Goal: Submit feedback/report problem

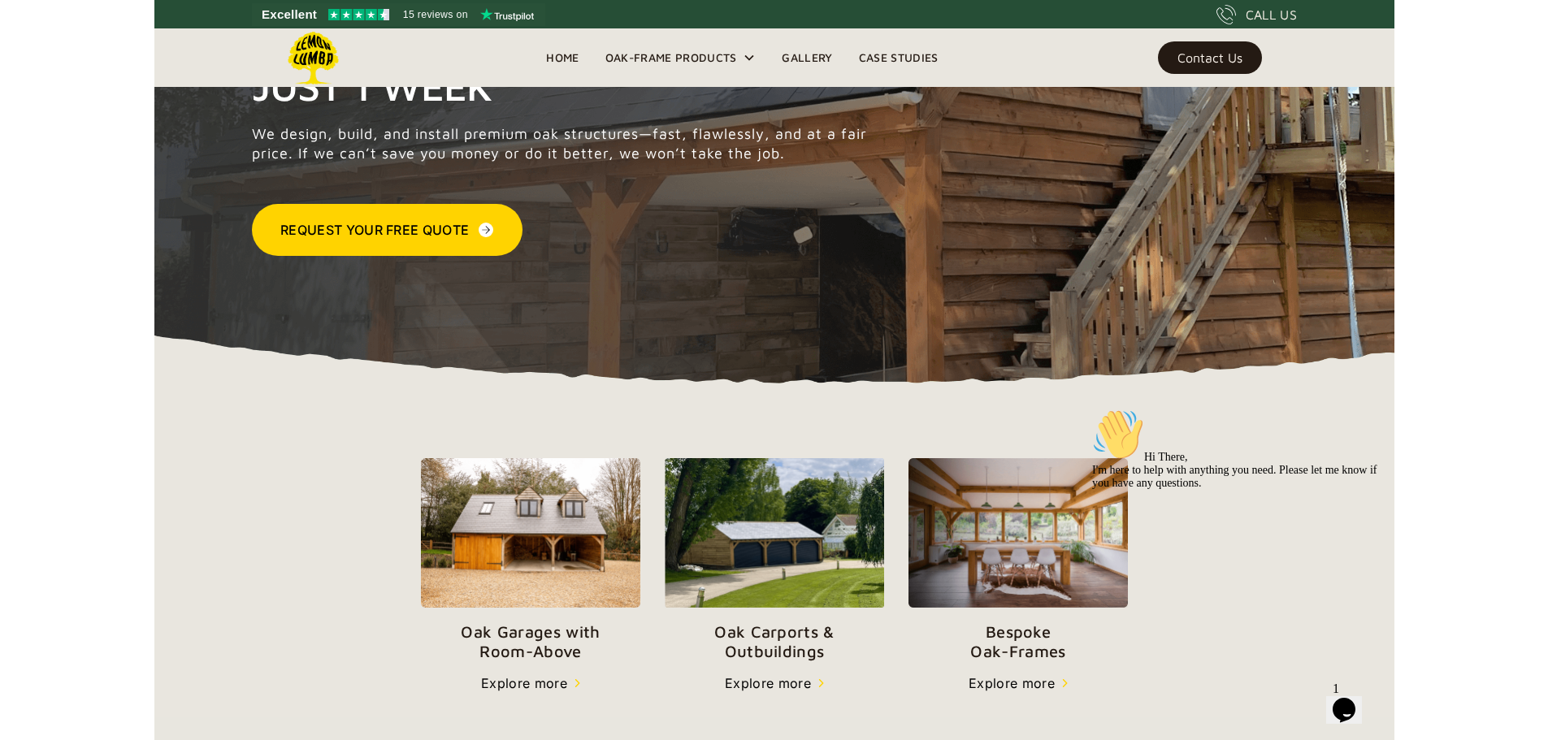
scroll to position [228, 0]
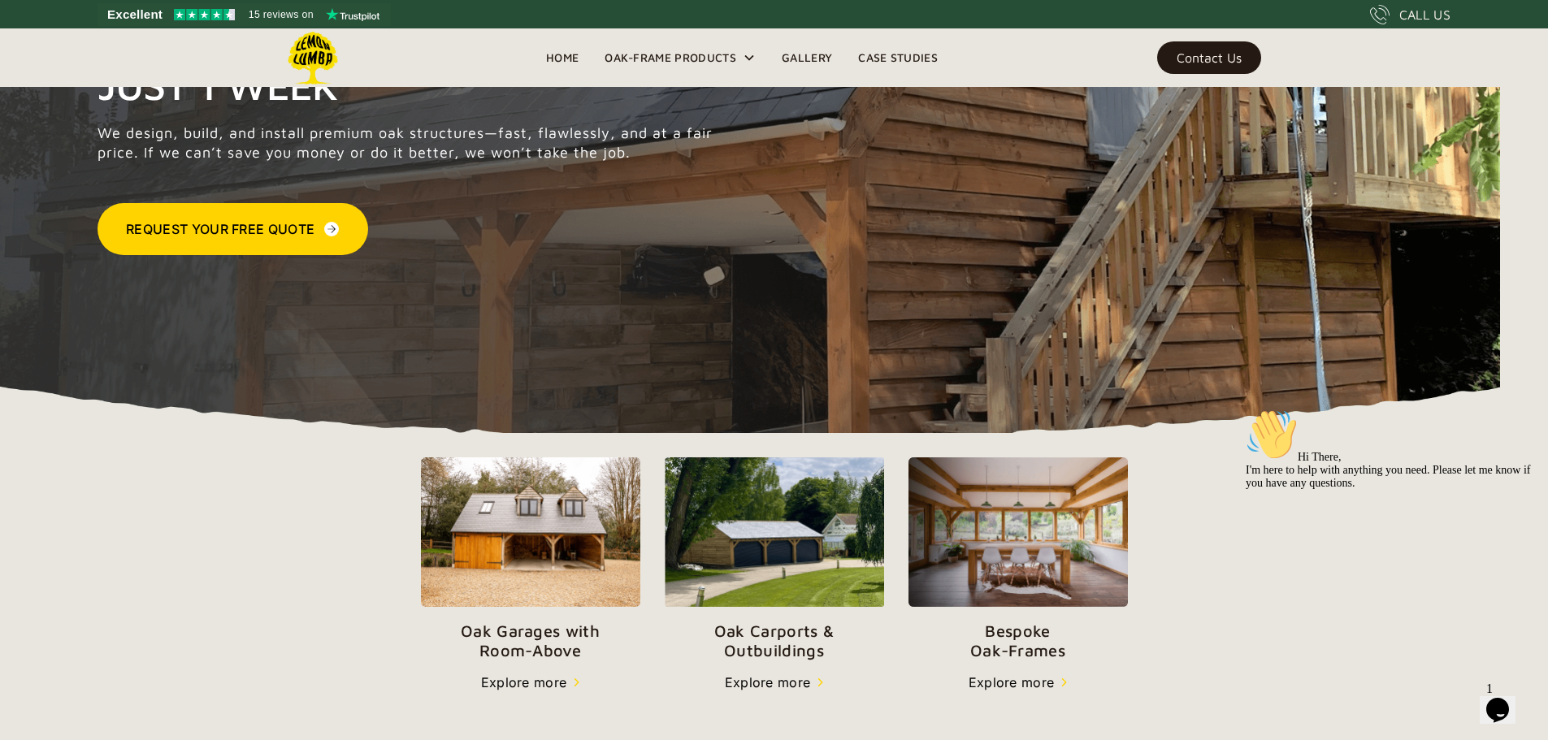
click at [1239, 698] on icon "Chat widget" at bounding box center [1497, 710] width 23 height 24
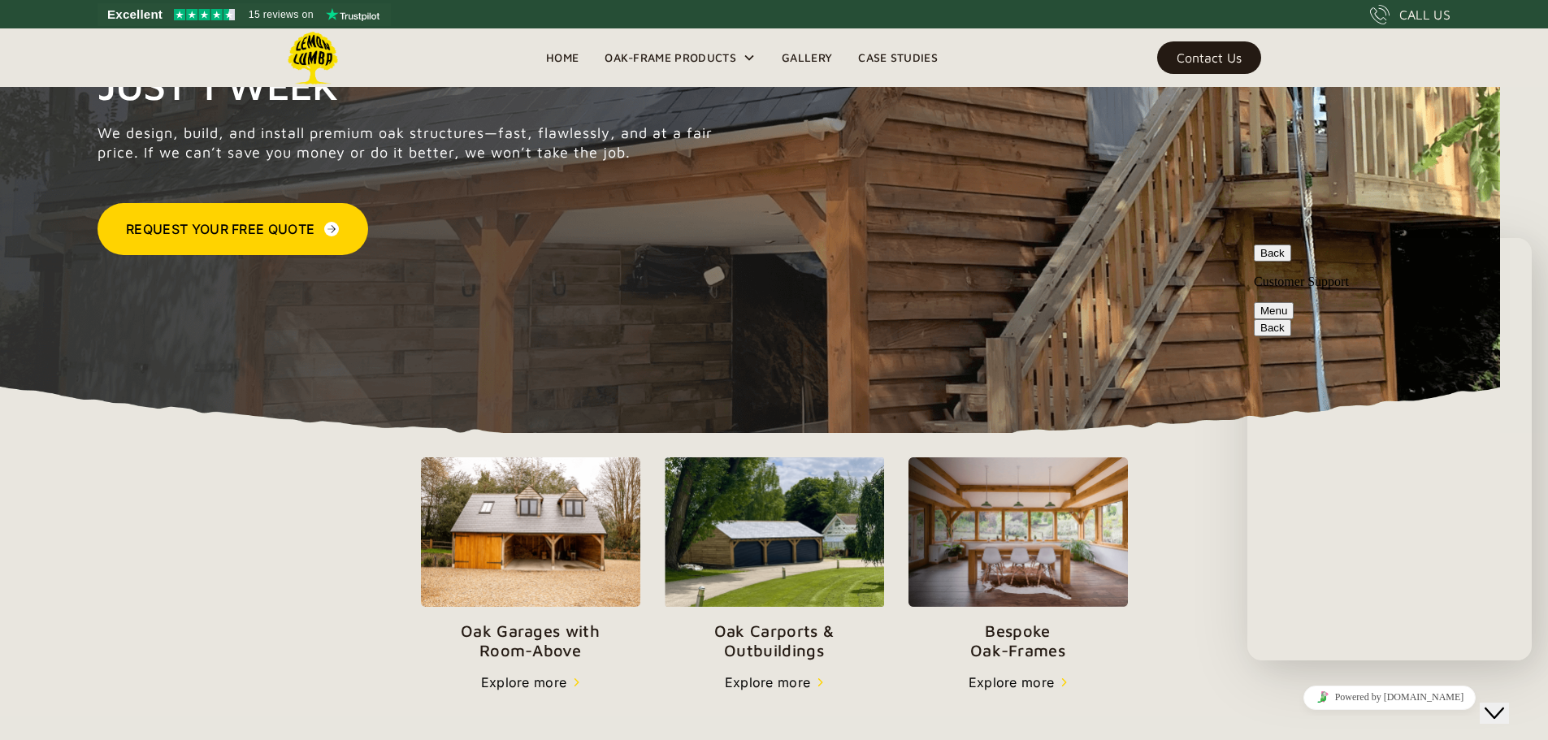
click at [1230, 223] on div "Highest Rated on Premium Oak Carports, Garages & More — Built in Just 1 Week We…" at bounding box center [774, 127] width 1548 height 613
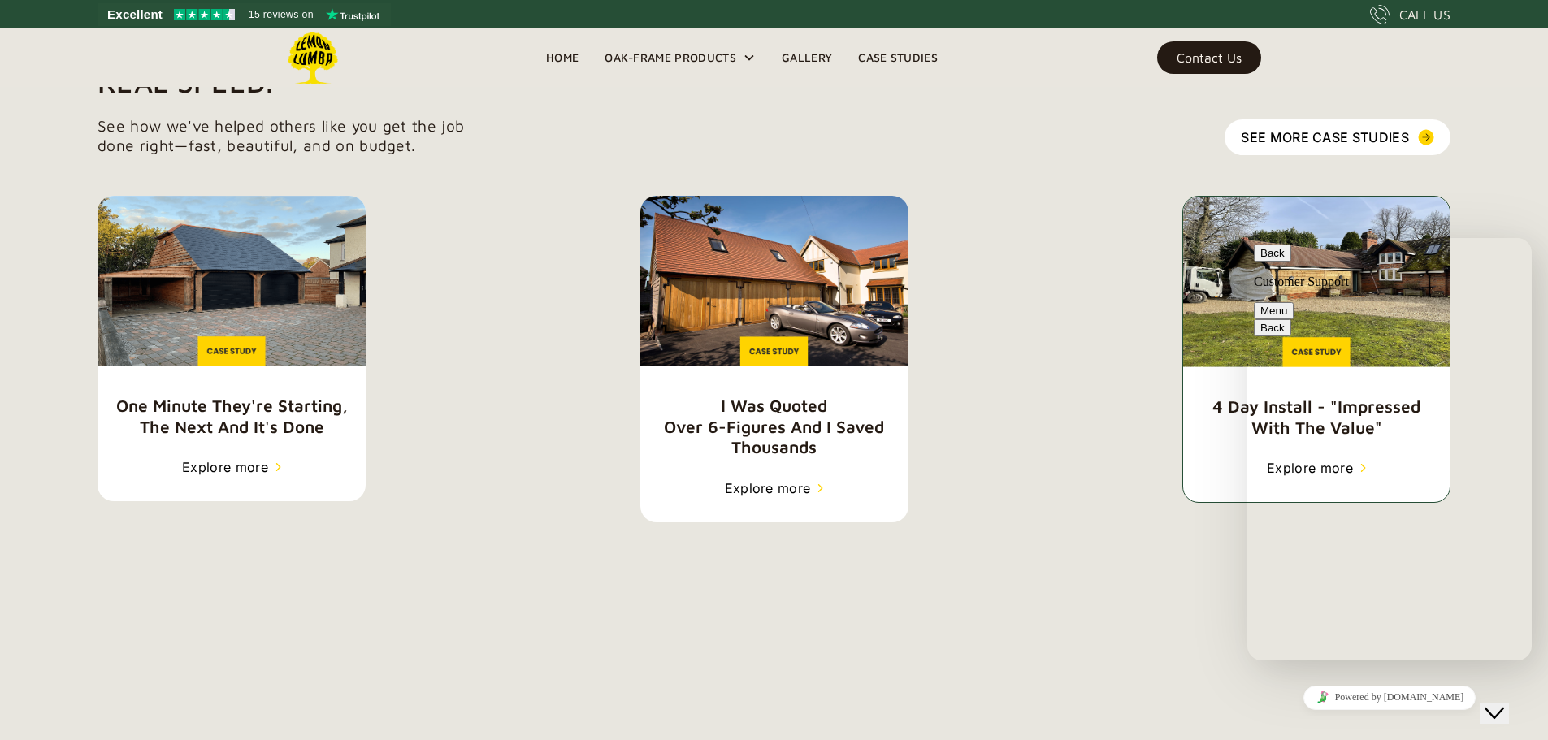
scroll to position [2332, 0]
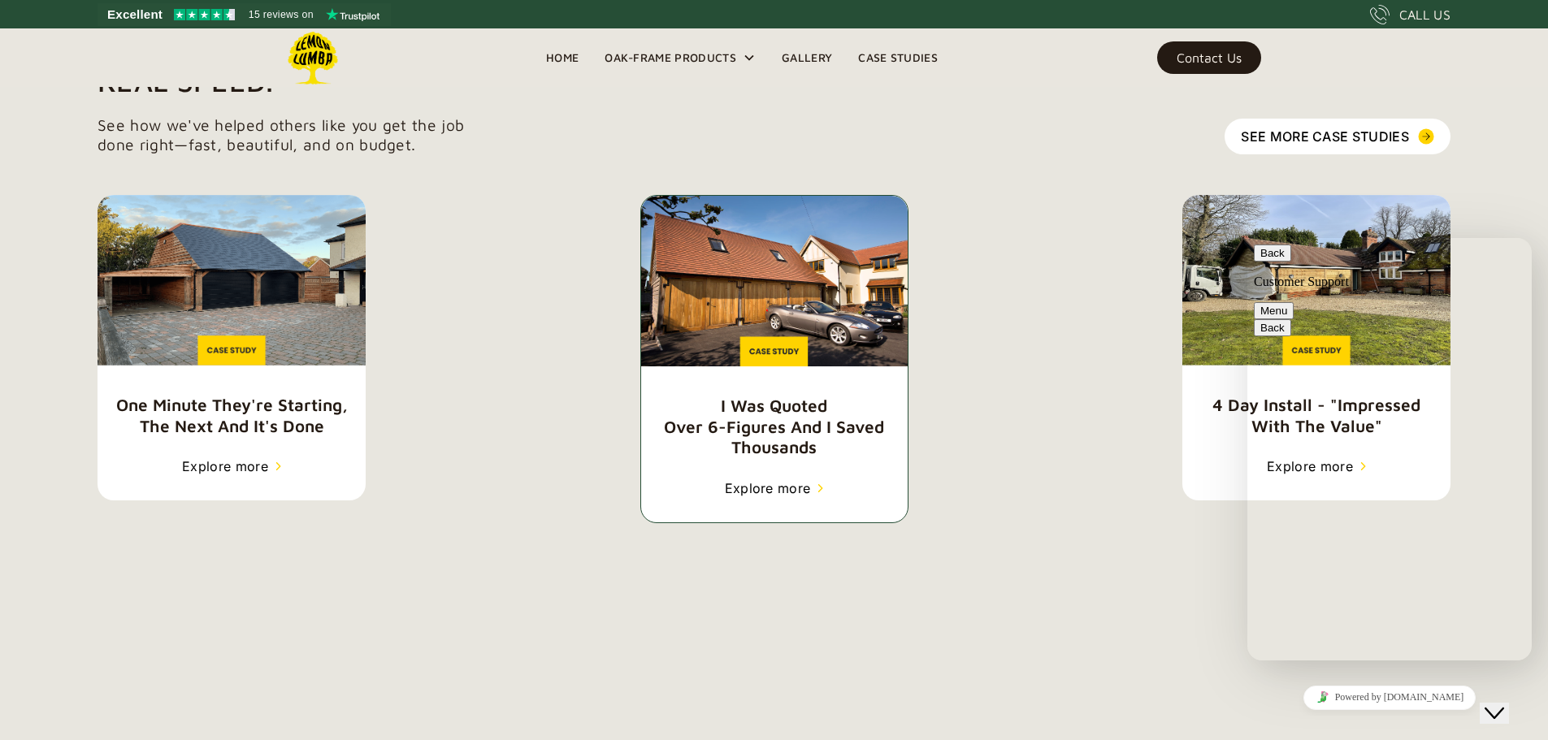
click at [814, 367] on img at bounding box center [774, 281] width 267 height 171
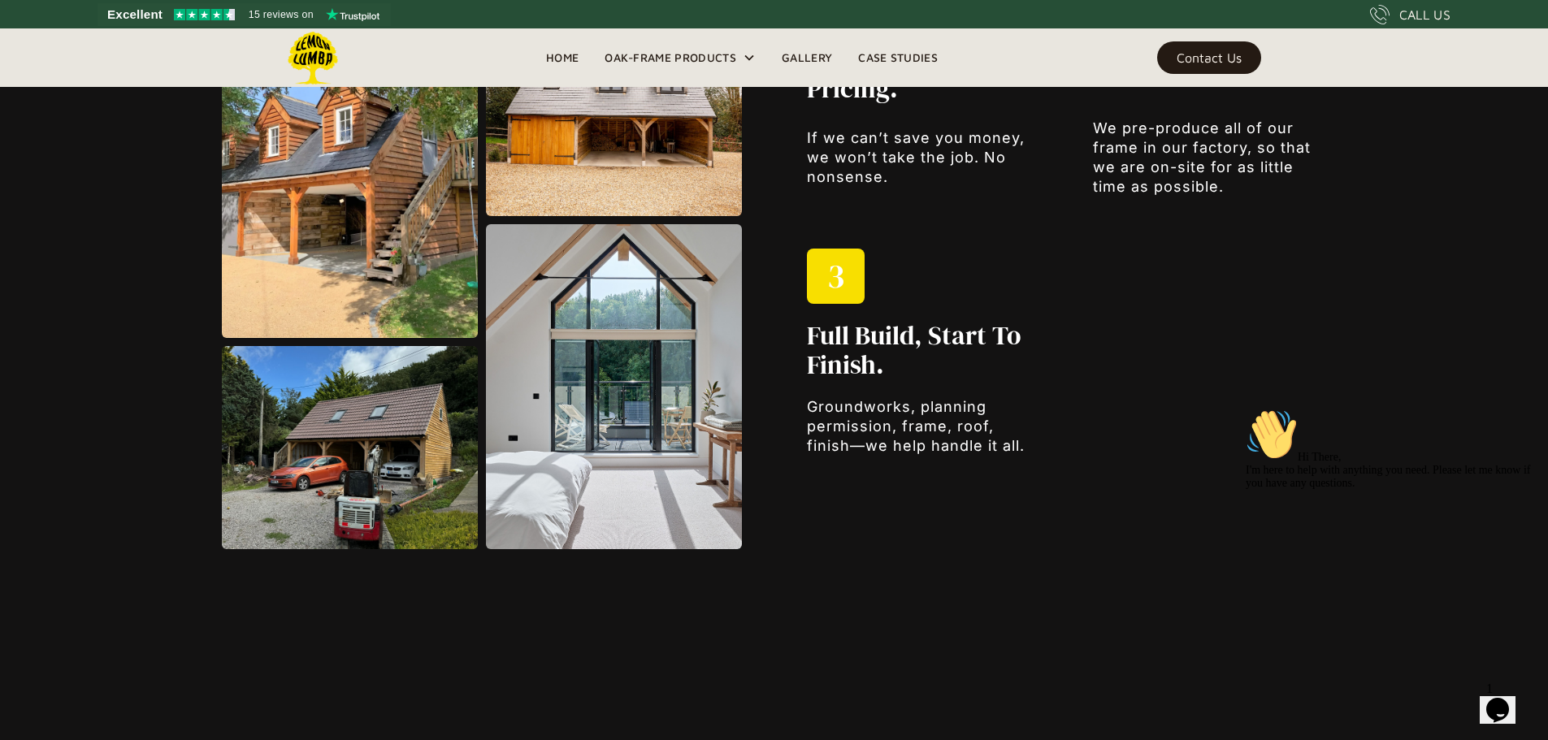
scroll to position [2276, 0]
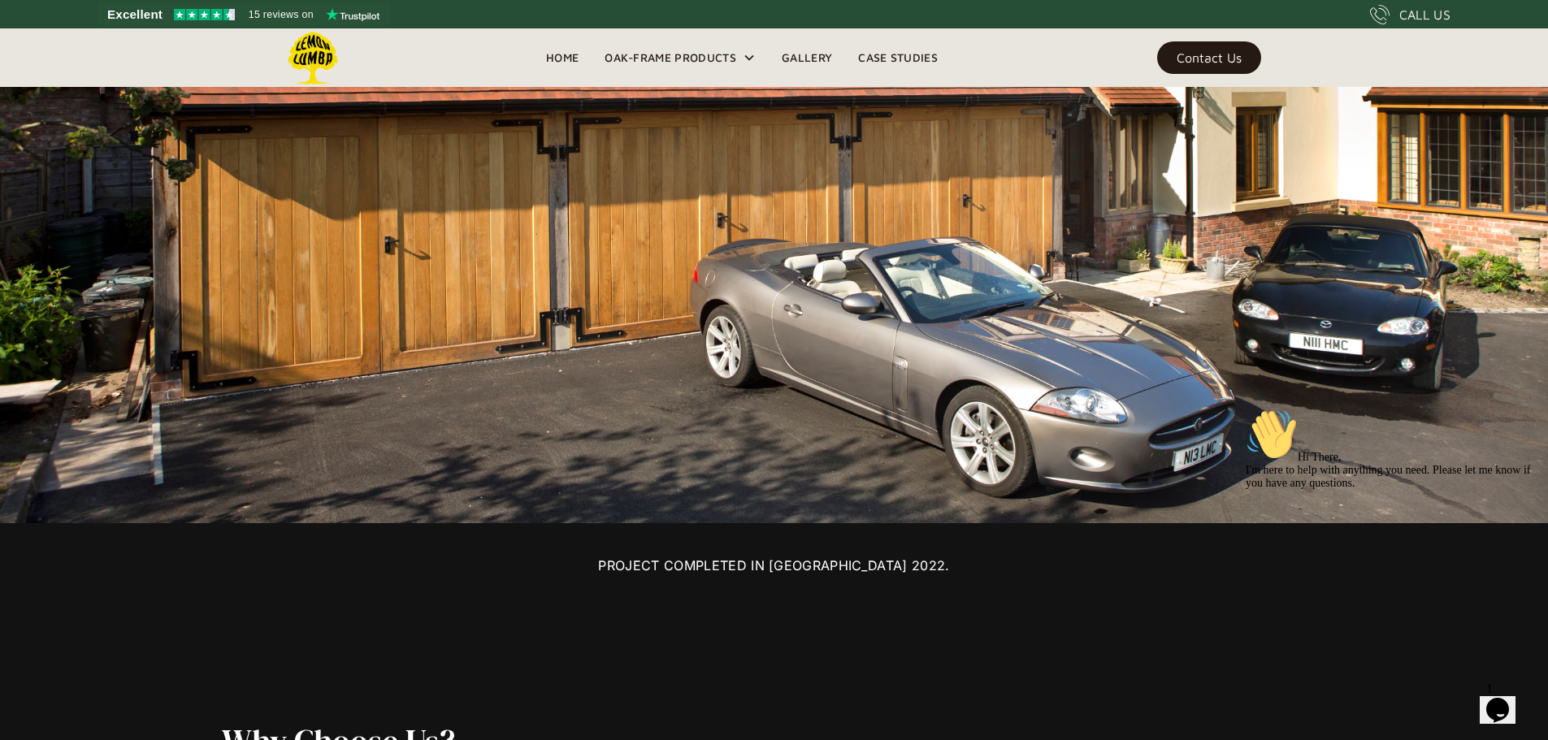
click at [555, 64] on link "Home" at bounding box center [562, 58] width 59 height 24
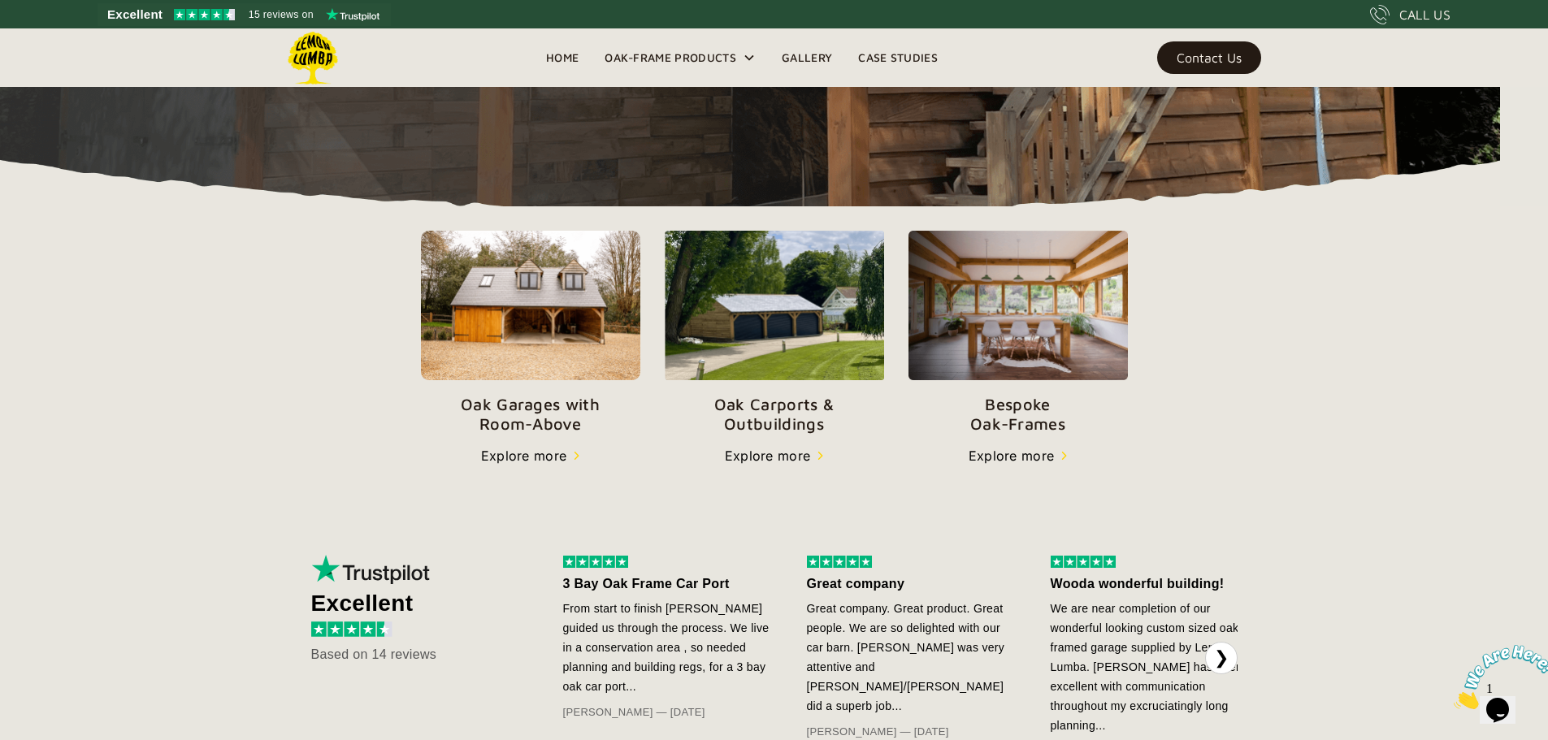
scroll to position [455, 0]
click at [421, 380] on img at bounding box center [530, 305] width 219 height 150
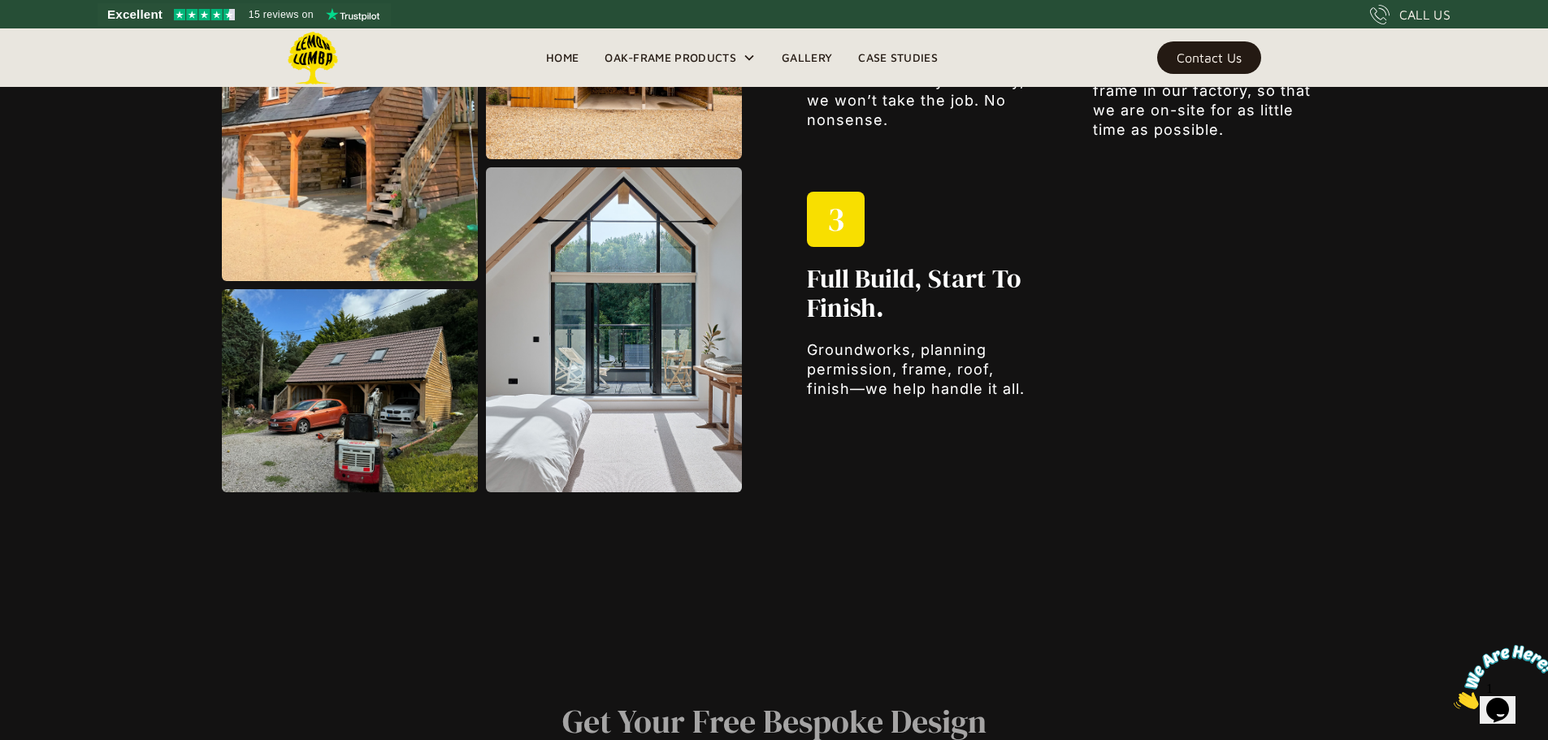
scroll to position [2332, 0]
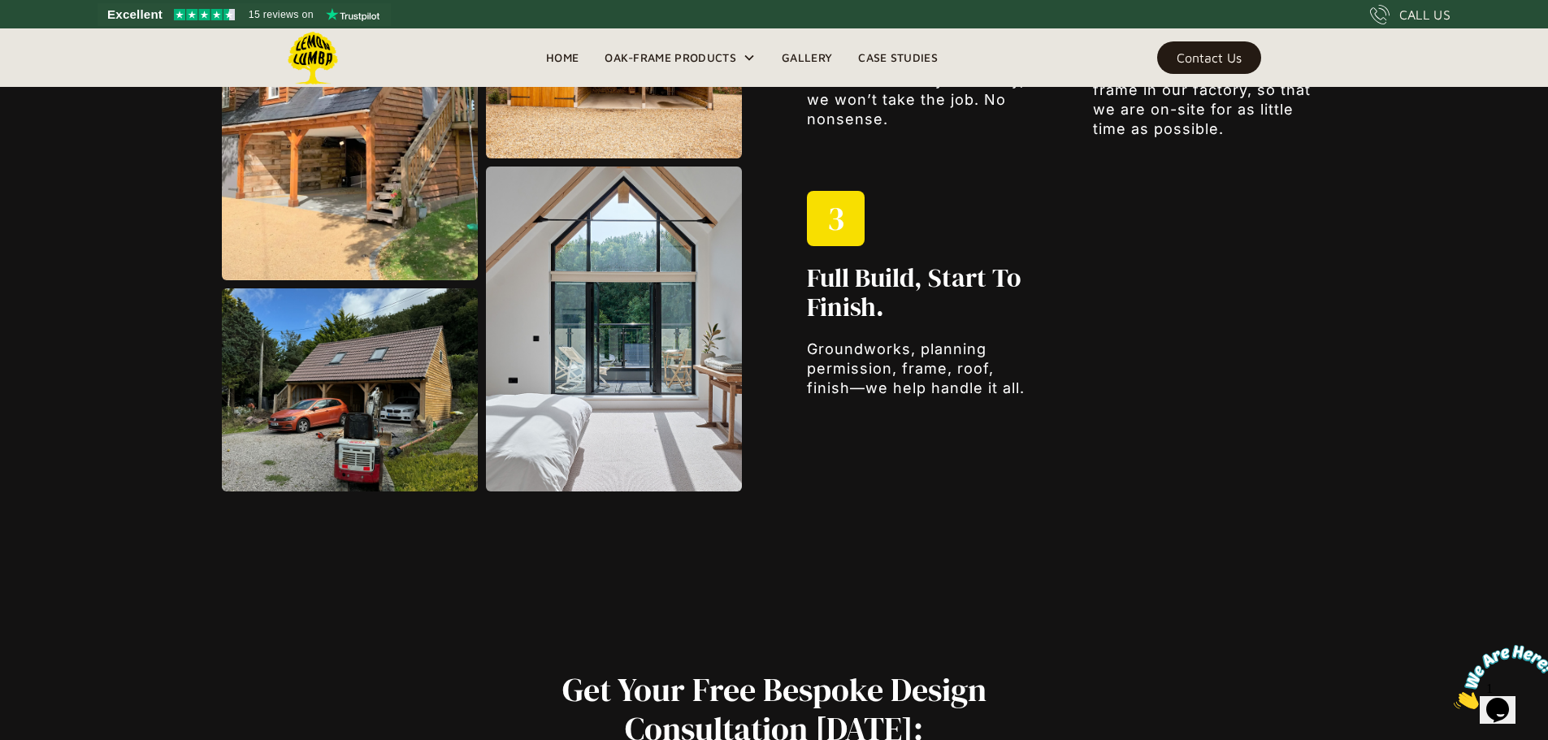
click at [362, 410] on img at bounding box center [350, 390] width 256 height 203
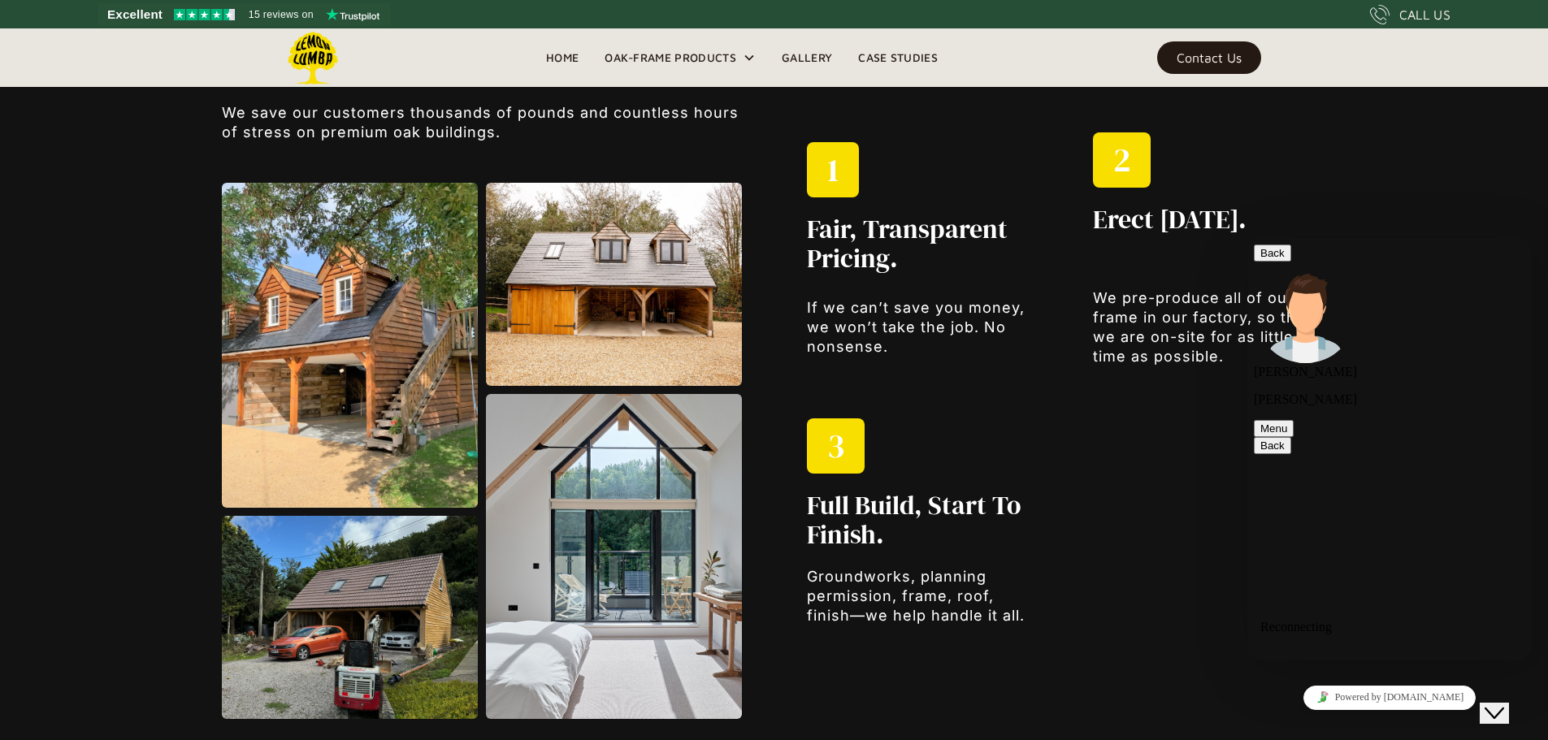
scroll to position [18, 0]
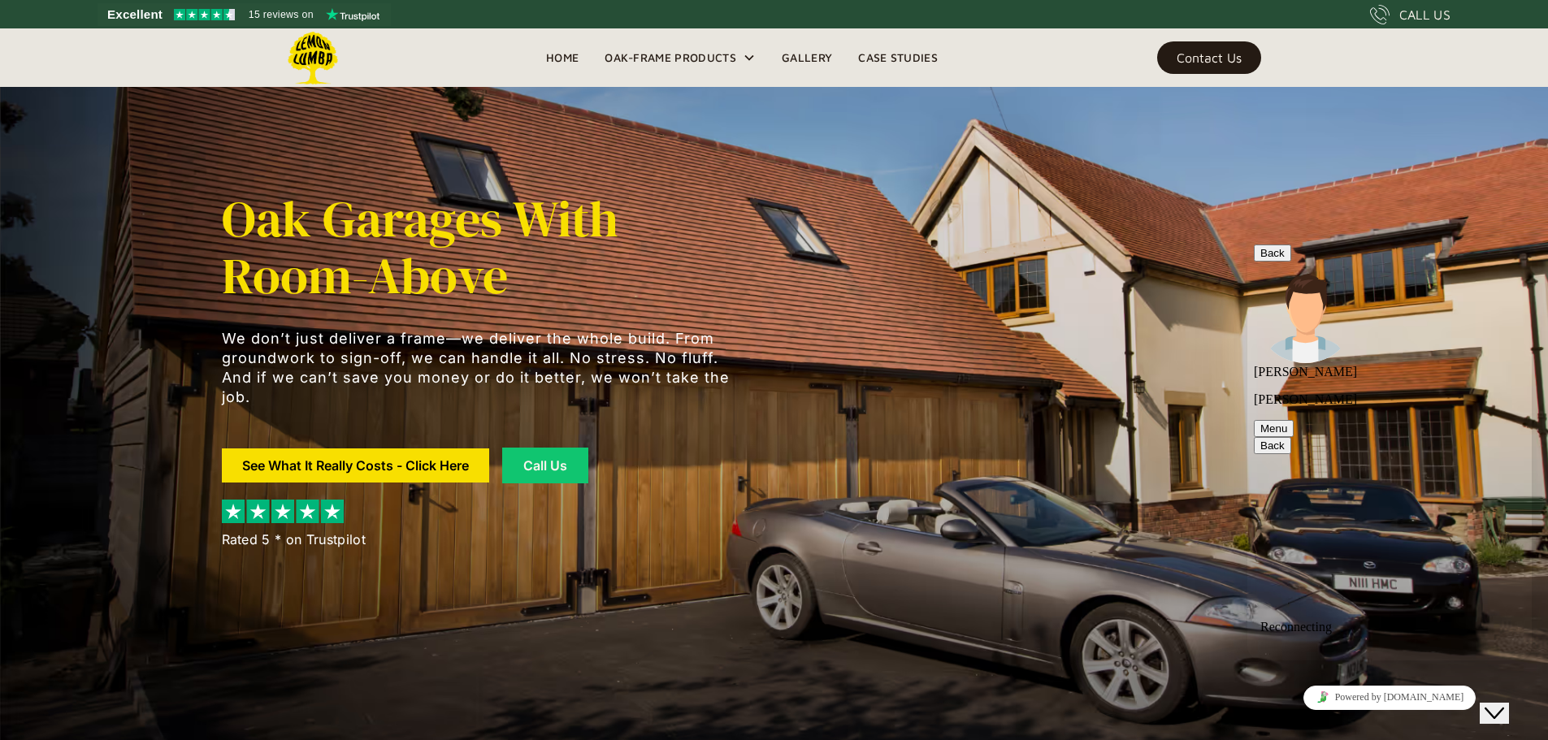
scroll to position [18, 0]
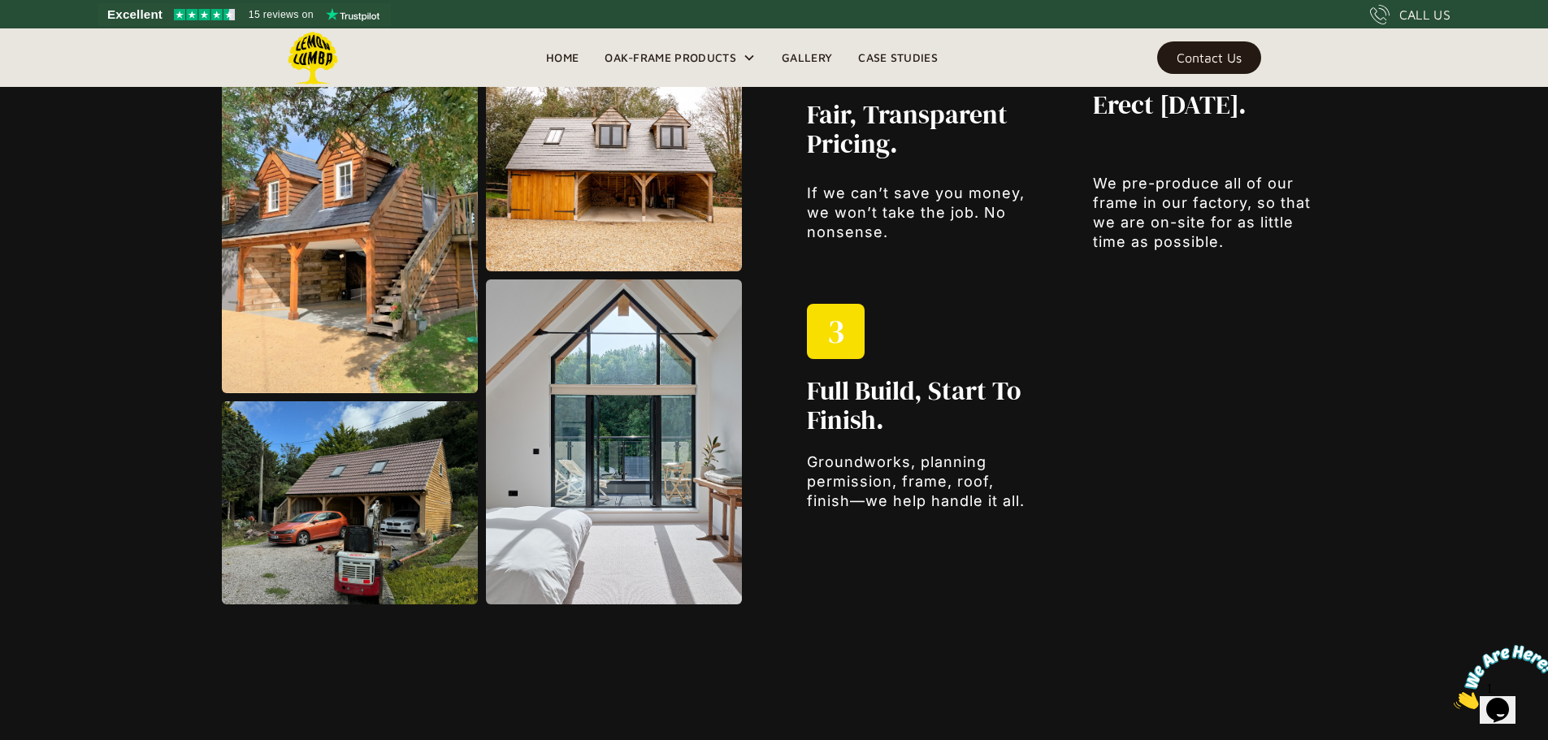
scroll to position [2219, 0]
click at [343, 327] on img at bounding box center [350, 231] width 256 height 325
click at [399, 342] on img at bounding box center [350, 231] width 256 height 325
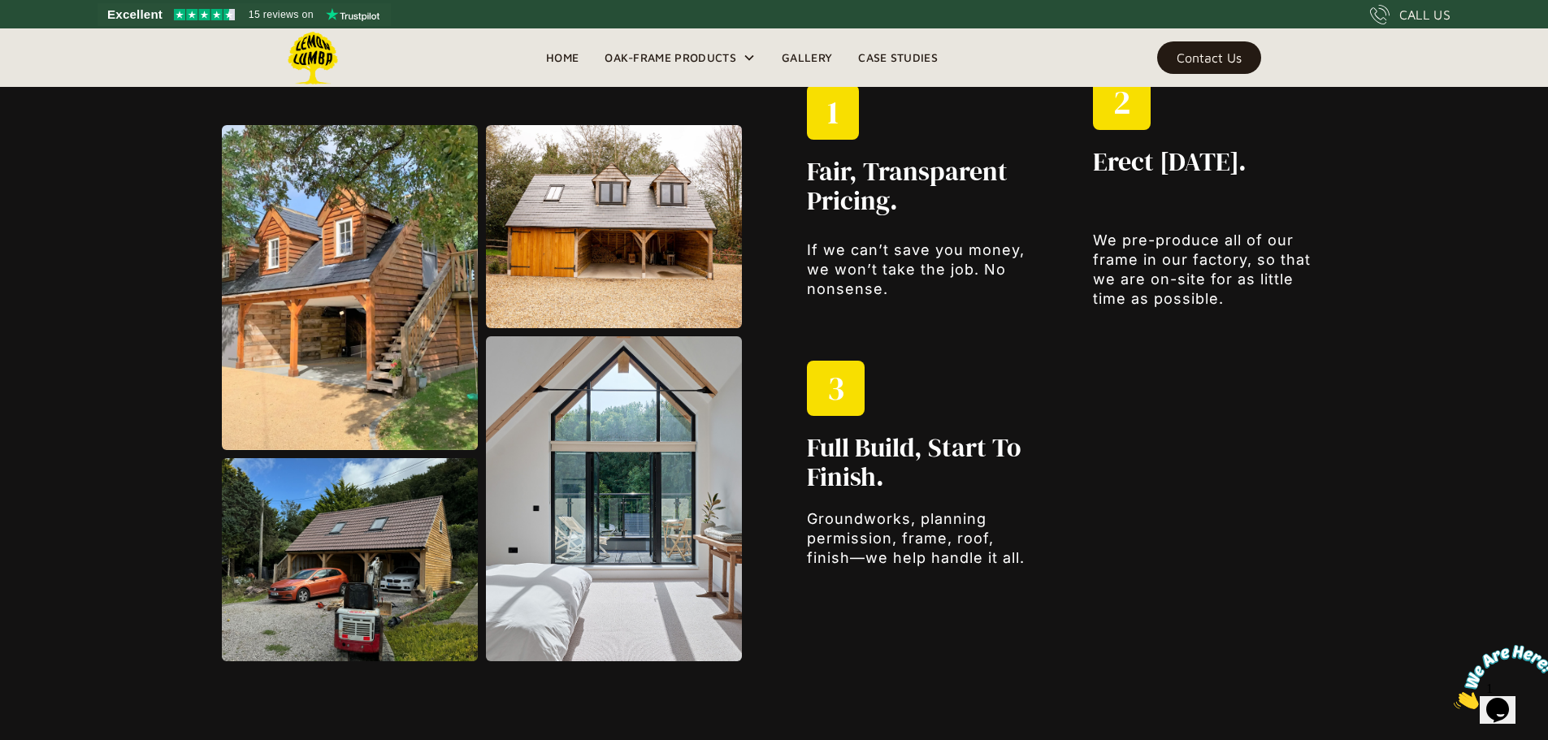
scroll to position [2162, 0]
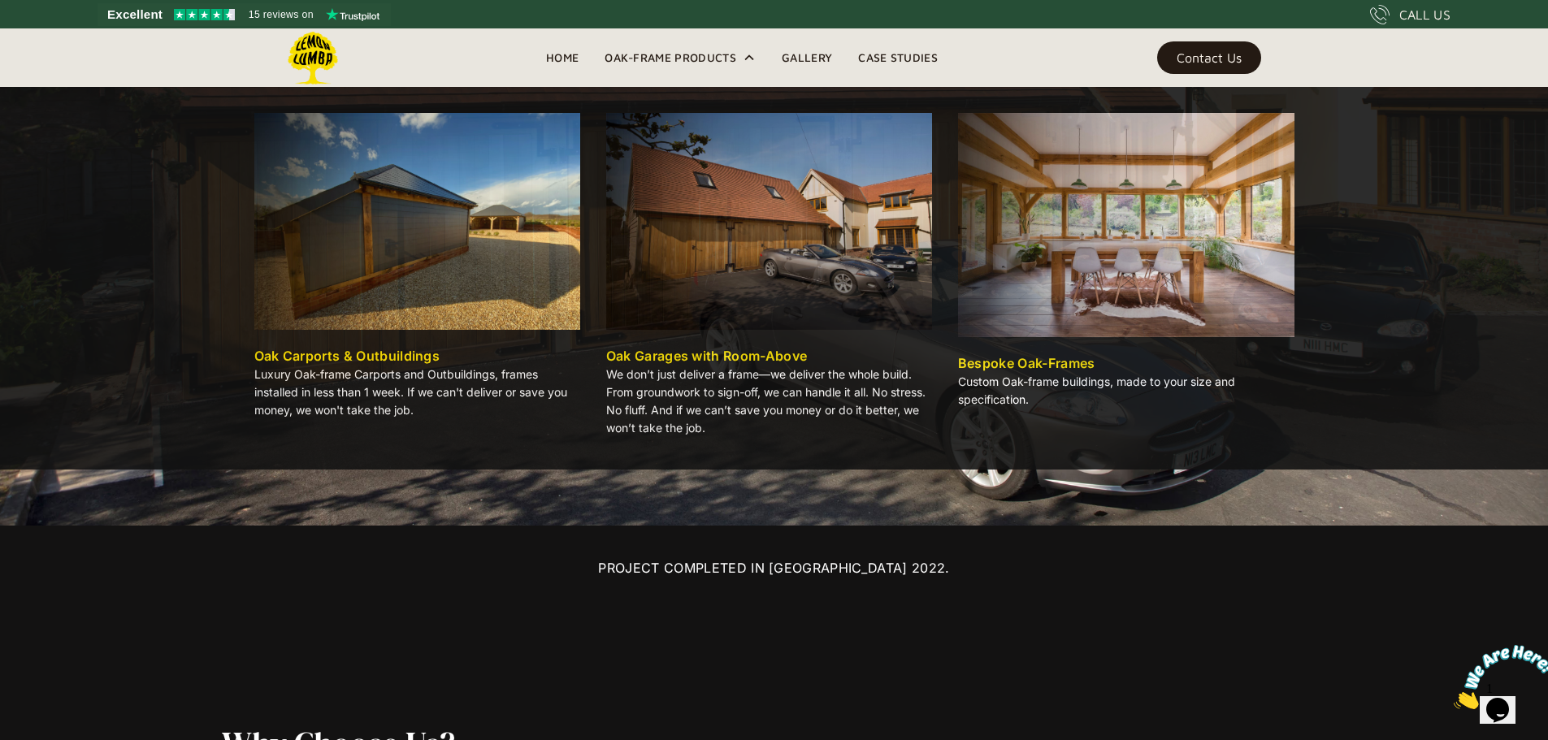
click at [688, 52] on div "Oak-Frame Products" at bounding box center [671, 58] width 132 height 20
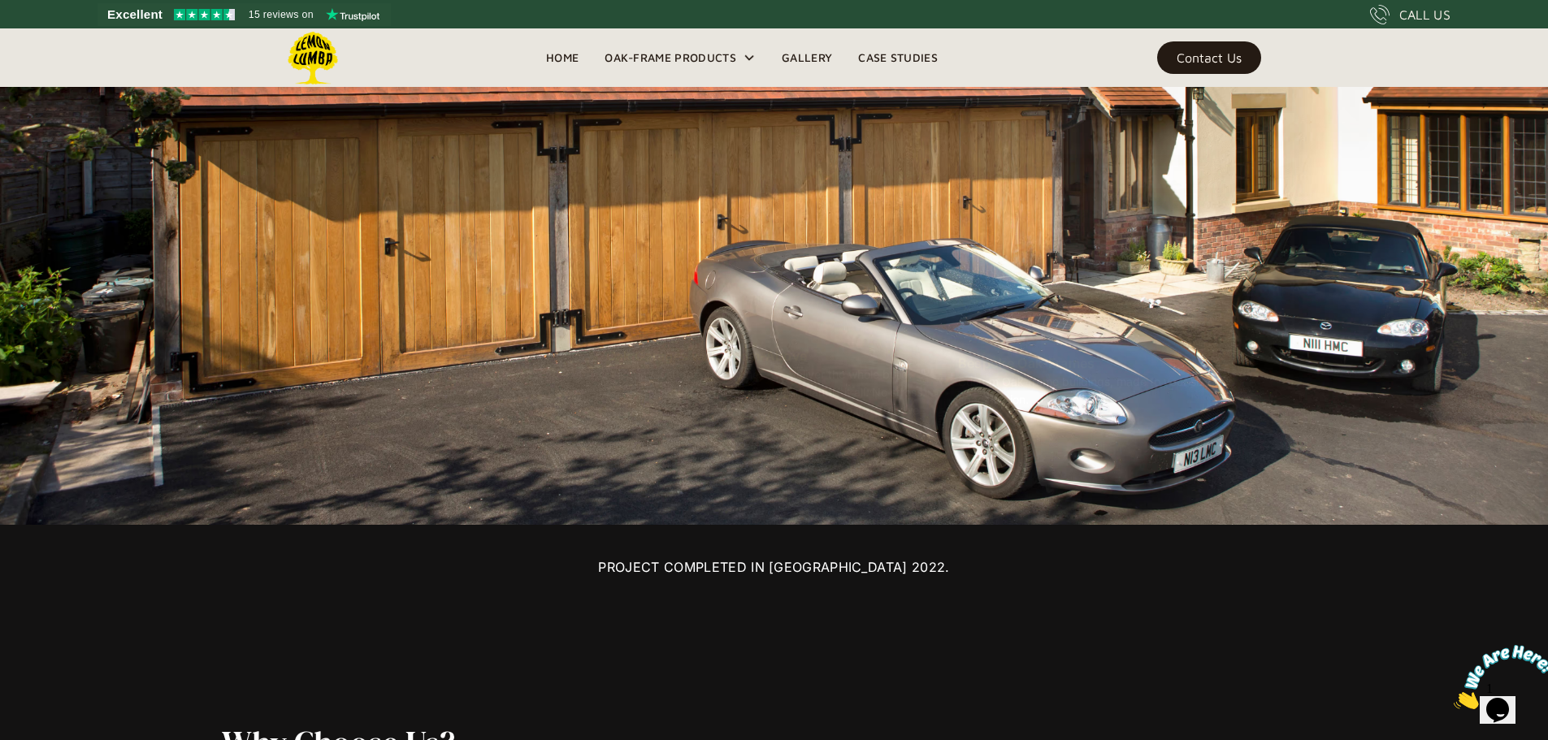
scroll to position [1422, 0]
click at [688, 52] on div "Oak-Frame Products" at bounding box center [671, 58] width 132 height 20
click at [569, 54] on link "Home" at bounding box center [562, 58] width 59 height 24
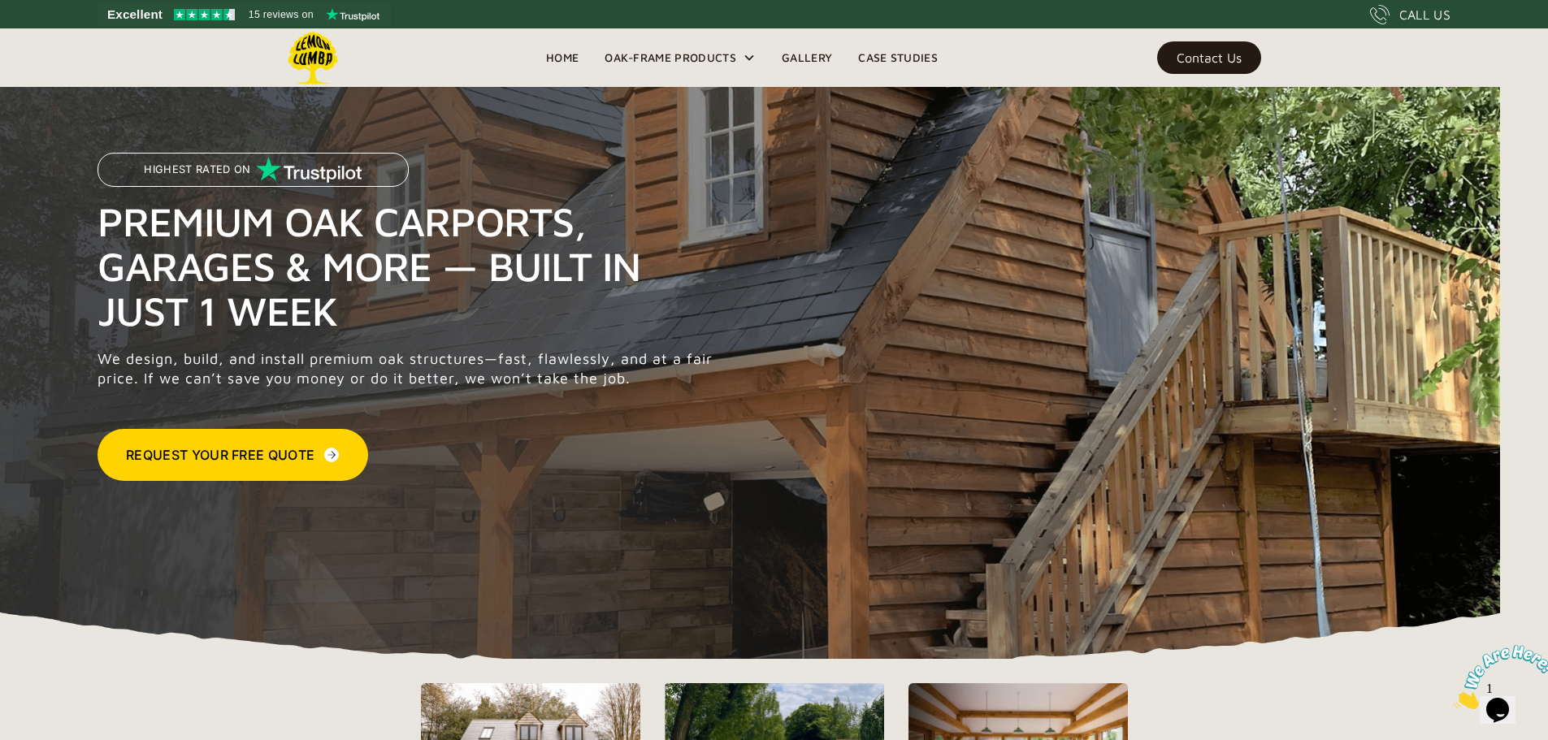
scroll to position [1, 0]
click at [896, 63] on link "Case Studies" at bounding box center [898, 58] width 106 height 24
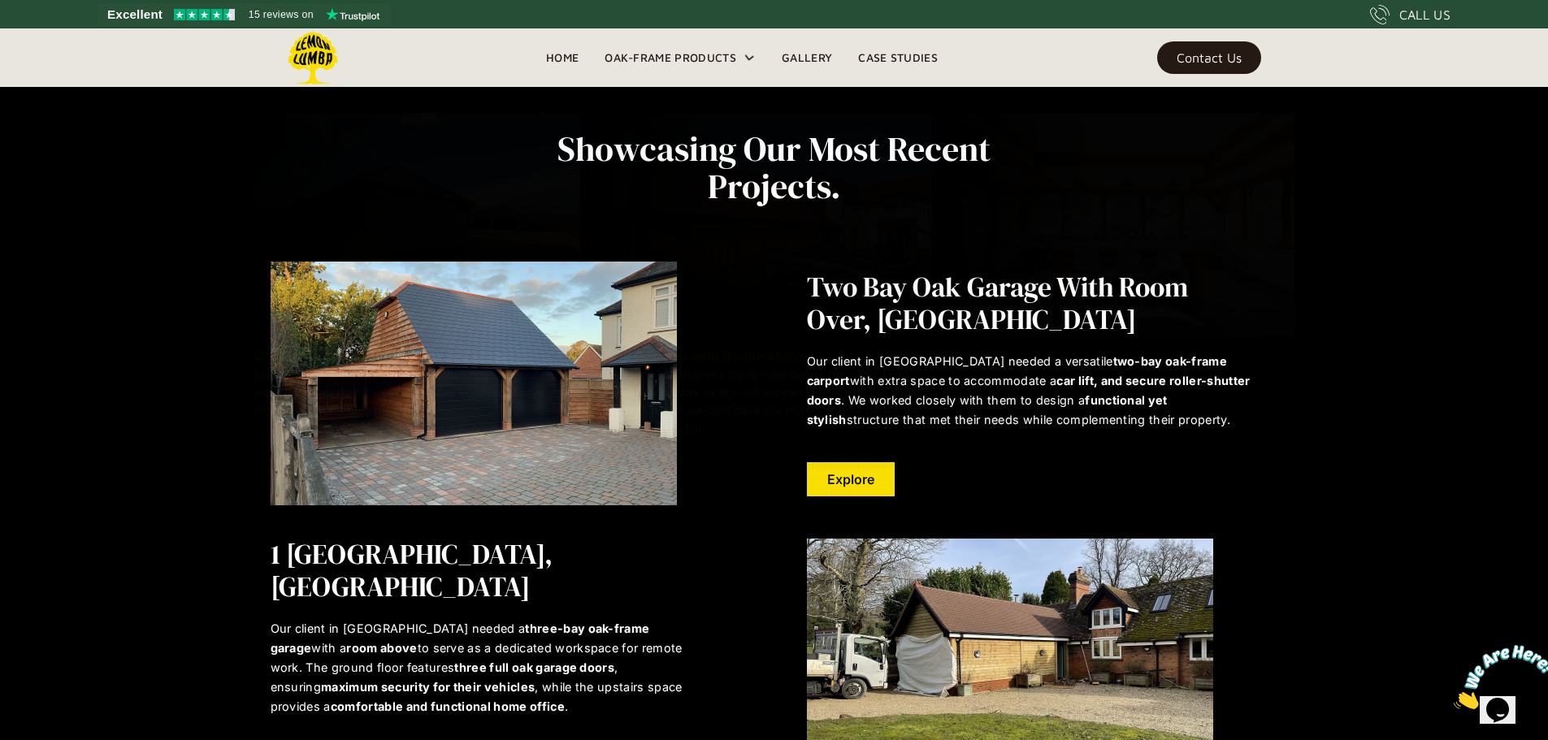
click at [565, 60] on link "Home" at bounding box center [562, 58] width 59 height 24
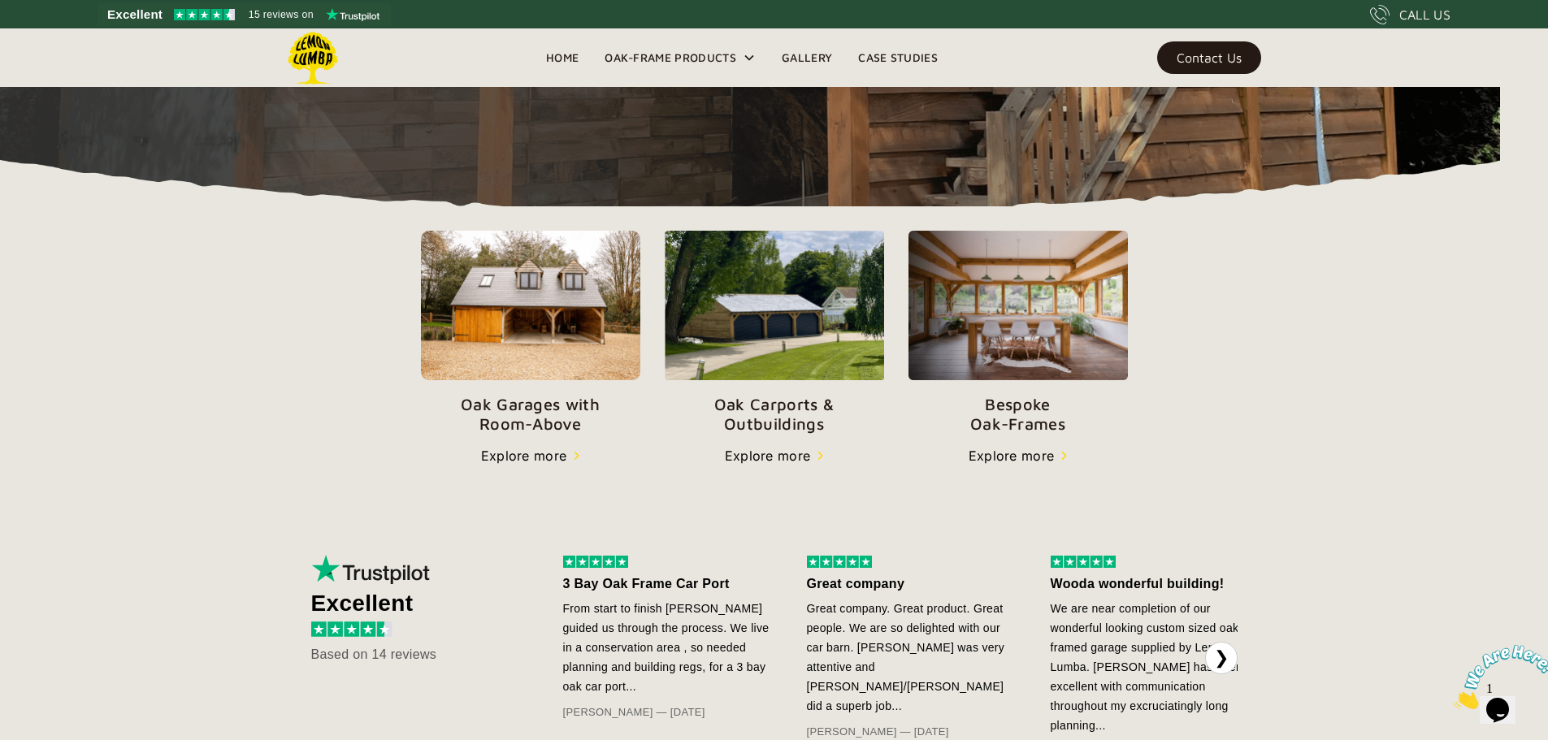
scroll to position [455, 0]
drag, startPoint x: 1508, startPoint y: 709, endPoint x: 1449, endPoint y: 679, distance: 66.2
click at [1508, 709] on img at bounding box center [1504, 677] width 101 height 64
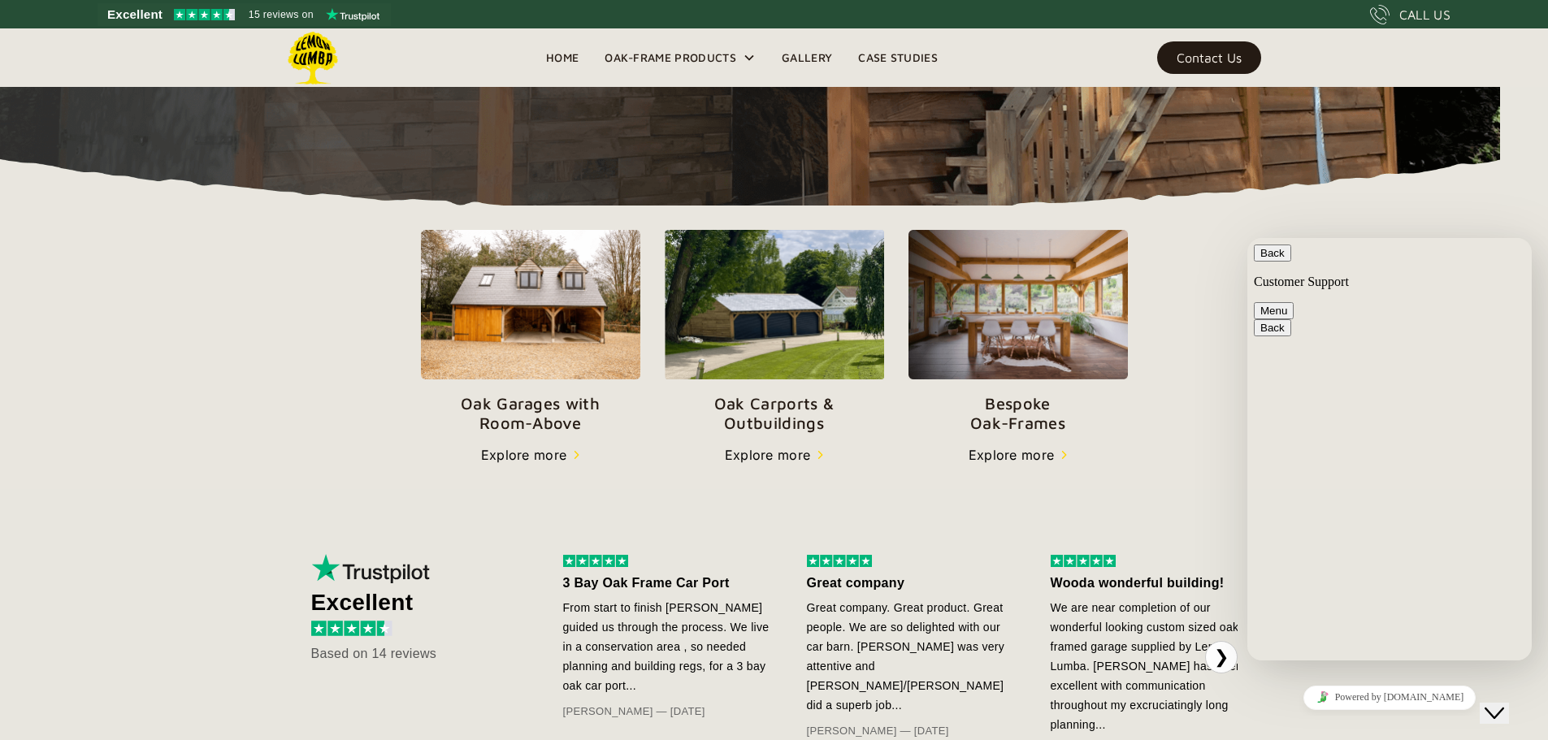
type textarea "**********"
click at [1278, 259] on button "Back" at bounding box center [1272, 253] width 37 height 17
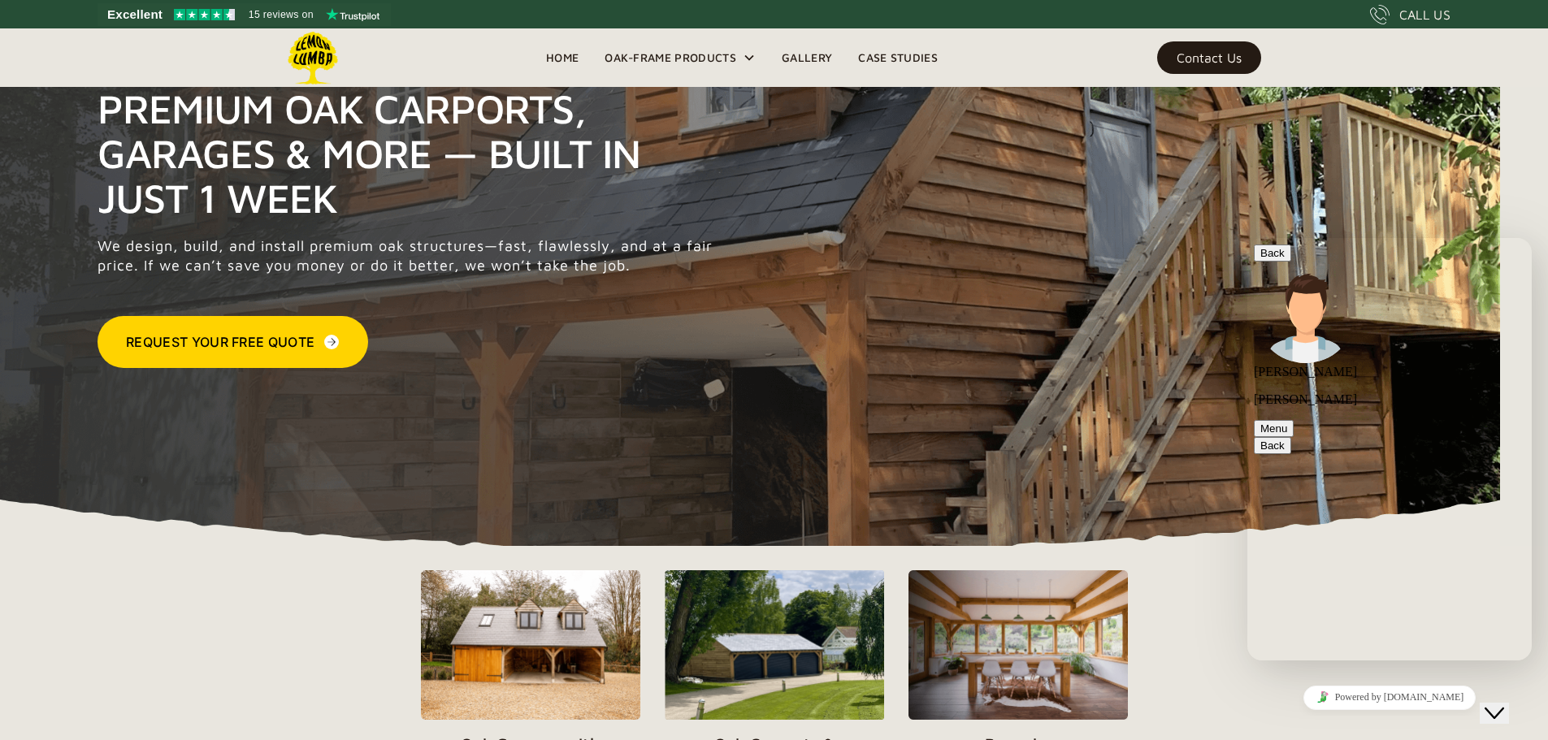
scroll to position [114, 0]
